Goal: Entertainment & Leisure: Consume media (video, audio)

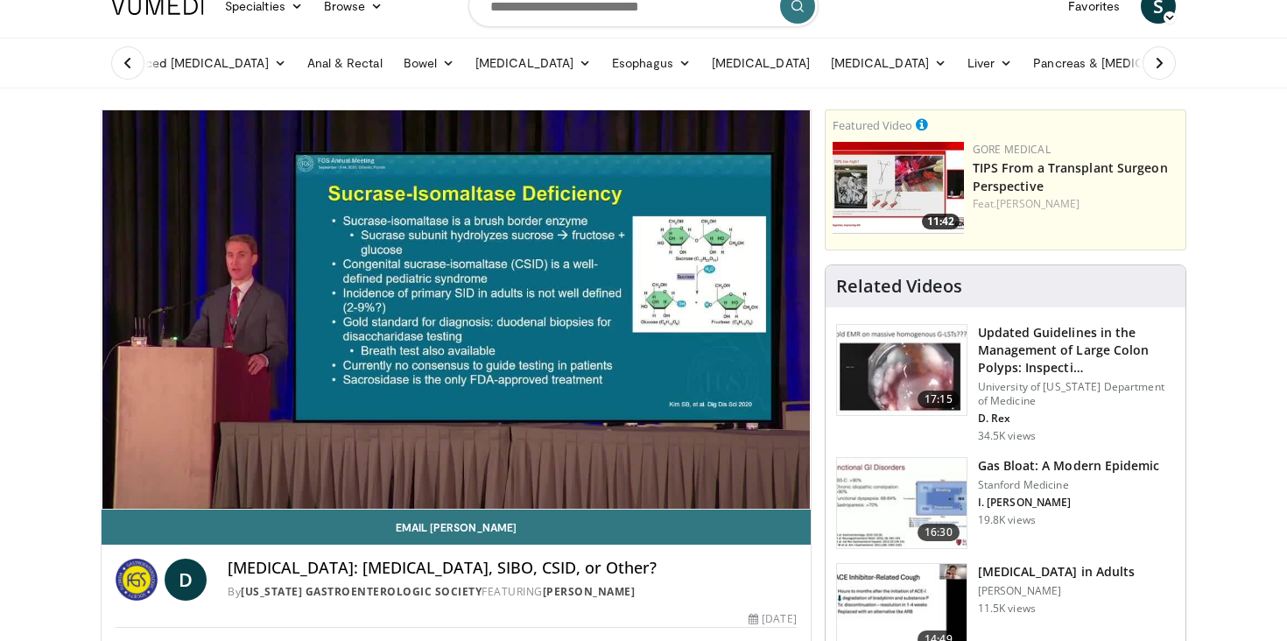
scroll to position [21, 0]
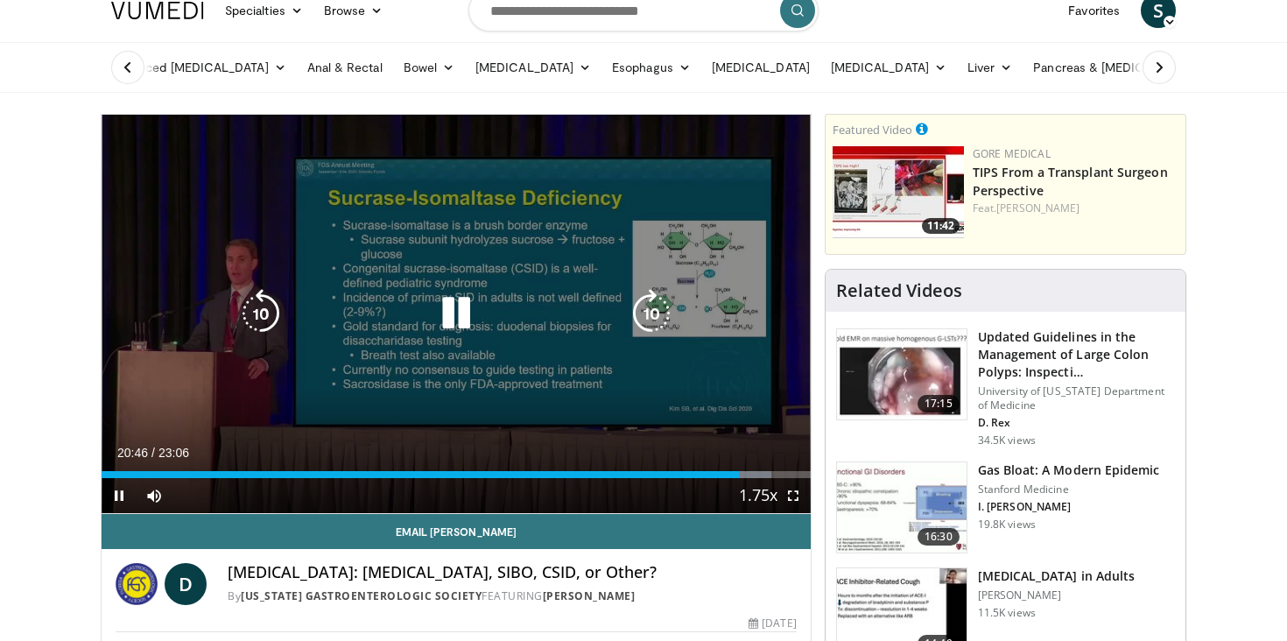
click at [557, 199] on div "20 seconds Tap to unmute" at bounding box center [456, 314] width 709 height 398
